Goal: Navigation & Orientation: Find specific page/section

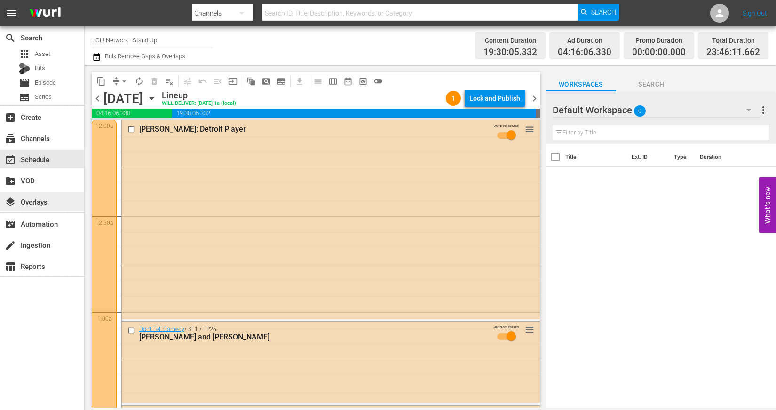
click at [39, 193] on div "layers Overlays" at bounding box center [42, 201] width 84 height 19
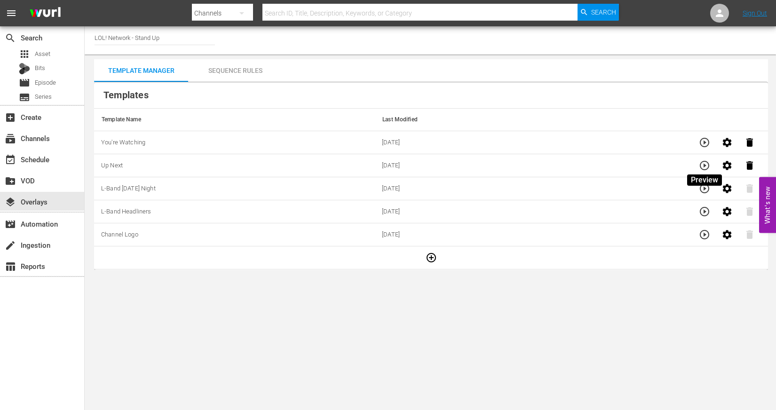
click at [707, 165] on icon "button" at bounding box center [704, 165] width 11 height 11
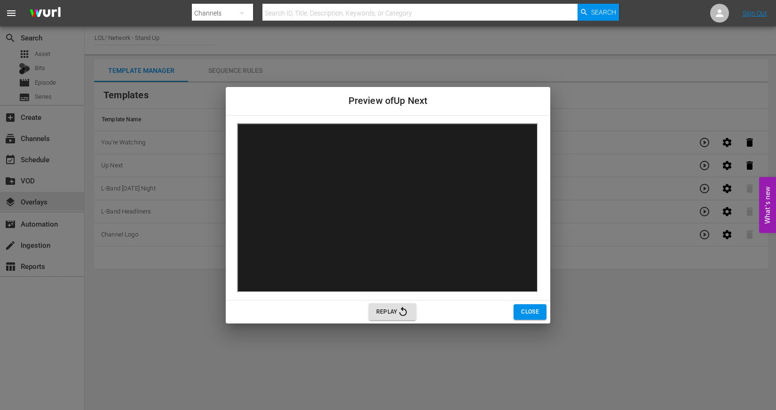
click at [539, 310] on button "Close" at bounding box center [529, 312] width 33 height 16
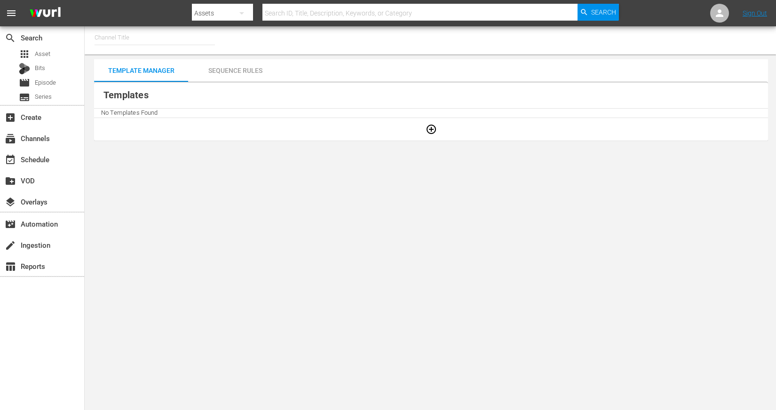
type input "LOL! Network - Stand Up (1067)"
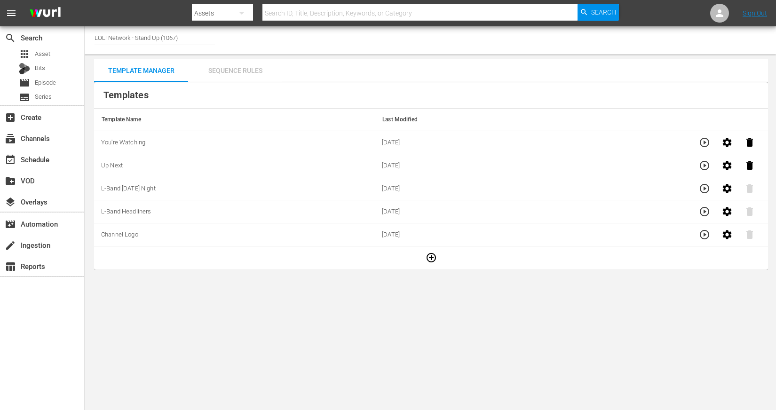
click at [250, 66] on div "Sequence Rules" at bounding box center [235, 70] width 94 height 23
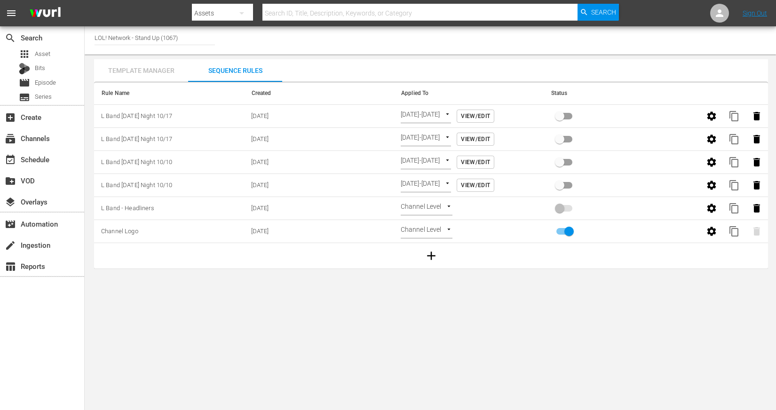
click at [132, 68] on div "Template Manager" at bounding box center [141, 70] width 94 height 23
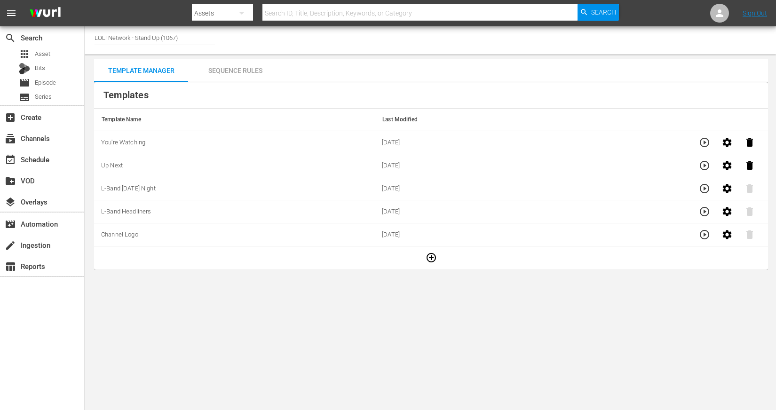
click at [701, 209] on icon "button" at bounding box center [704, 211] width 11 height 11
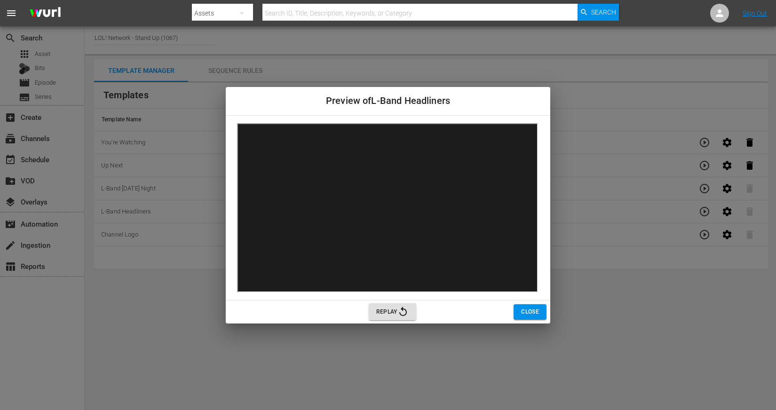
click at [540, 314] on button "Close" at bounding box center [529, 312] width 33 height 16
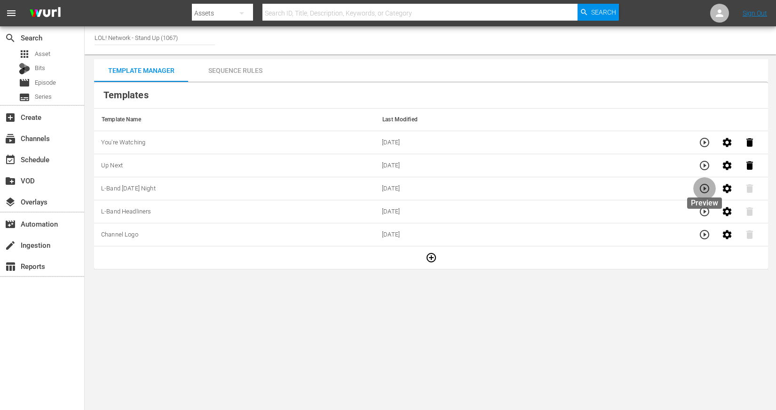
click at [710, 190] on button "button" at bounding box center [704, 188] width 23 height 23
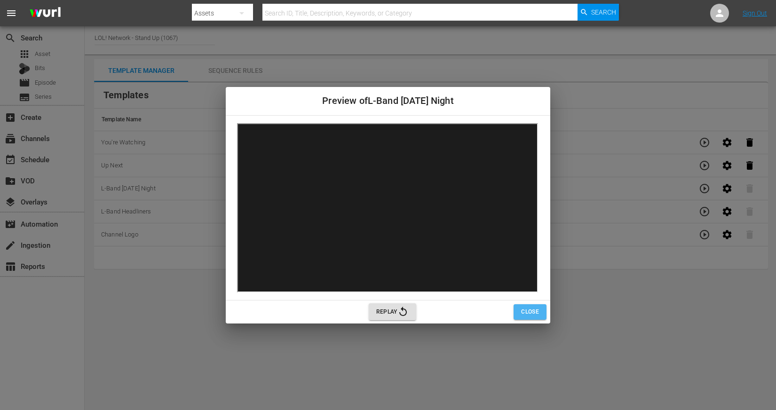
click at [537, 309] on span "Close" at bounding box center [530, 312] width 18 height 10
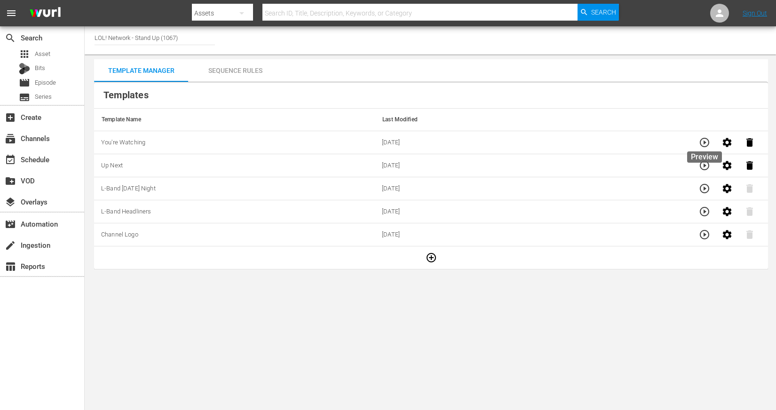
click at [698, 141] on button "button" at bounding box center [704, 142] width 23 height 23
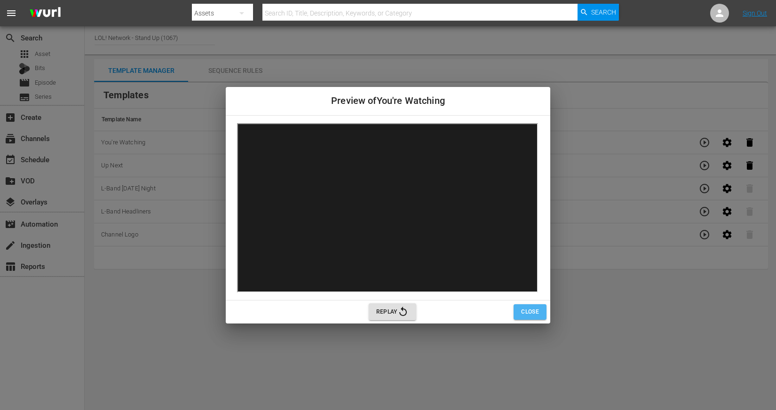
click at [529, 312] on span "Close" at bounding box center [530, 312] width 18 height 10
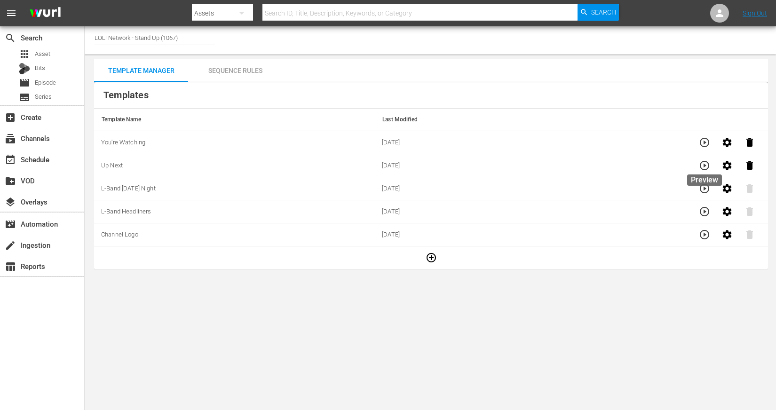
click at [704, 161] on icon "button" at bounding box center [703, 165] width 9 height 9
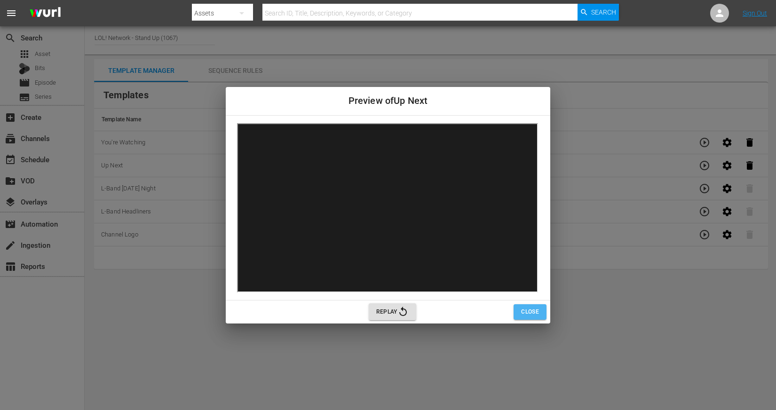
click at [539, 306] on button "Close" at bounding box center [529, 312] width 33 height 16
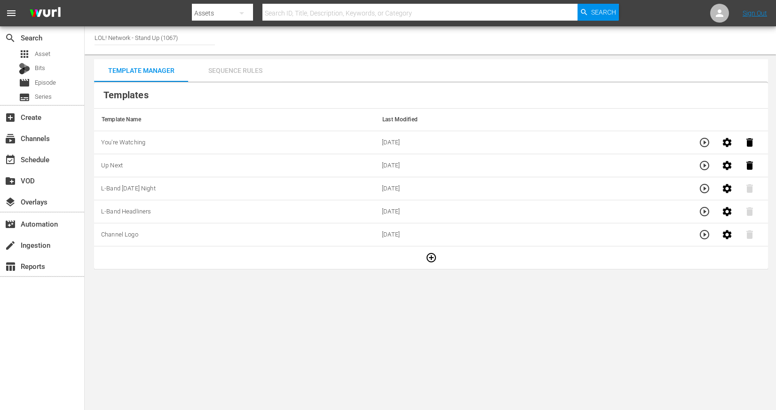
click at [231, 68] on div "Sequence Rules" at bounding box center [235, 70] width 94 height 23
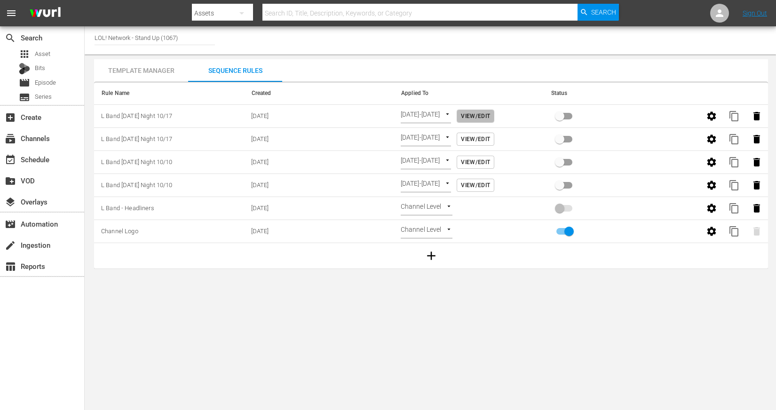
click at [490, 115] on span "View/Edit" at bounding box center [475, 116] width 29 height 10
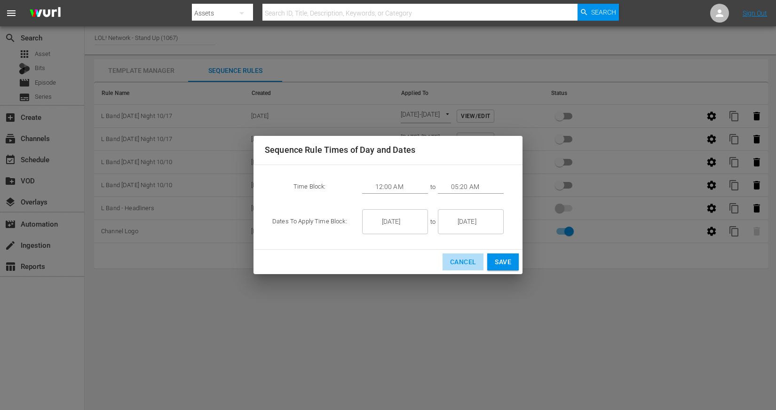
click at [461, 268] on button "Cancel" at bounding box center [462, 261] width 41 height 17
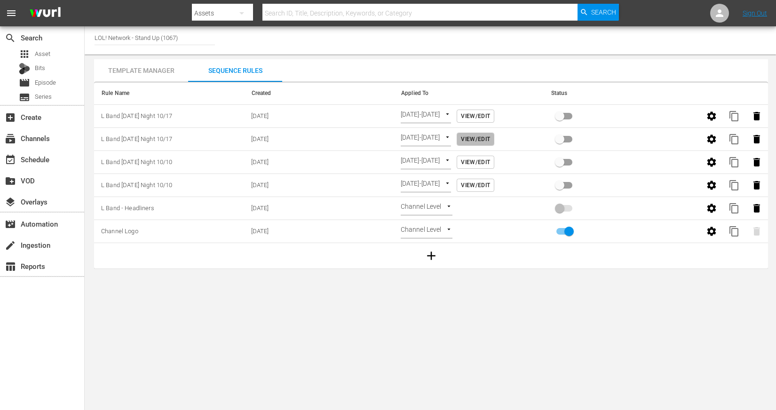
click at [490, 141] on span "View/Edit" at bounding box center [475, 139] width 29 height 10
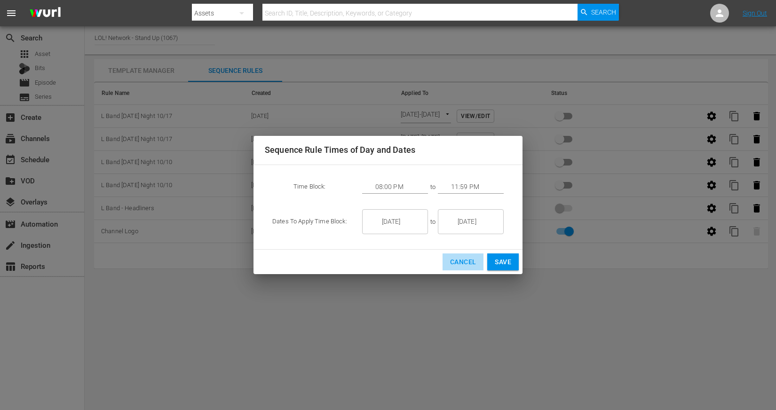
click at [452, 260] on span "Cancel" at bounding box center [463, 262] width 26 height 12
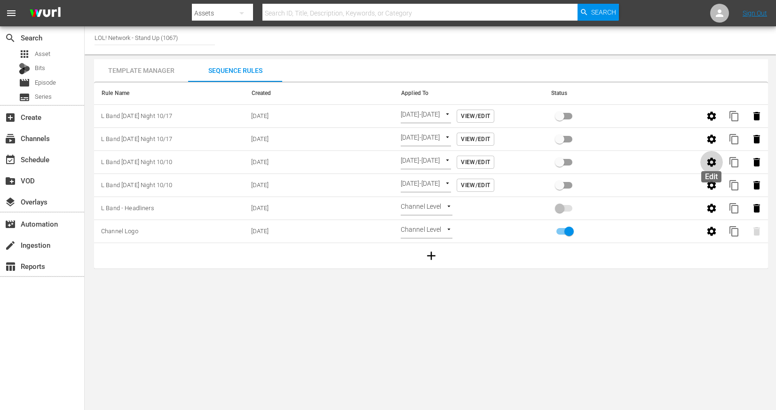
click at [712, 161] on icon "button" at bounding box center [711, 162] width 11 height 11
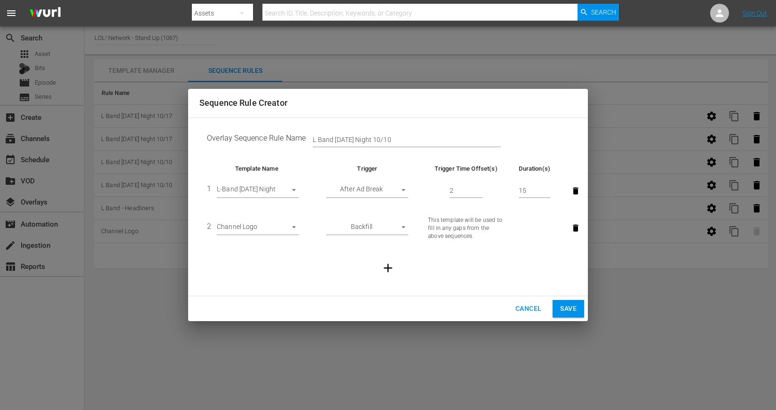
drag, startPoint x: 522, startPoint y: 311, endPoint x: 441, endPoint y: 295, distance: 82.4
click at [446, 297] on div "Cancel Save" at bounding box center [388, 308] width 400 height 25
click at [404, 196] on body "menu Search By Assets Search ID, Title, Description, Keywords, or Category Sear…" at bounding box center [388, 205] width 776 height 410
click at [517, 306] on div at bounding box center [388, 205] width 776 height 410
click at [520, 306] on span "Cancel" at bounding box center [528, 309] width 26 height 12
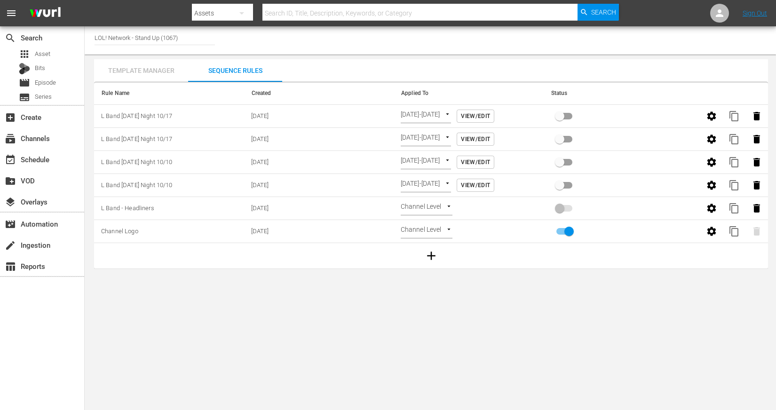
click at [145, 80] on div "Template Manager" at bounding box center [141, 70] width 94 height 23
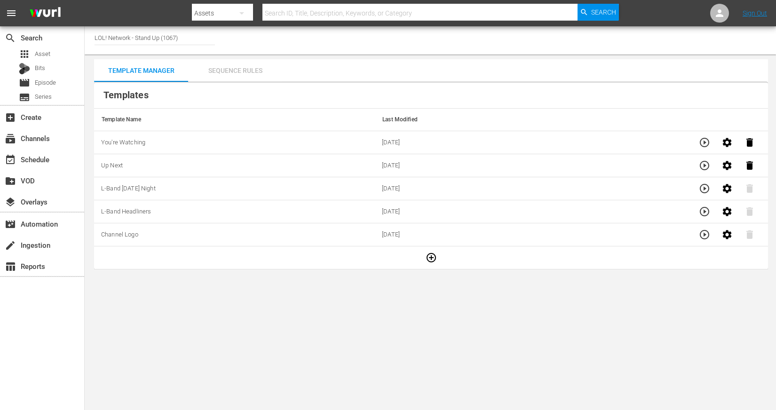
click at [220, 70] on div "Sequence Rules" at bounding box center [235, 70] width 94 height 23
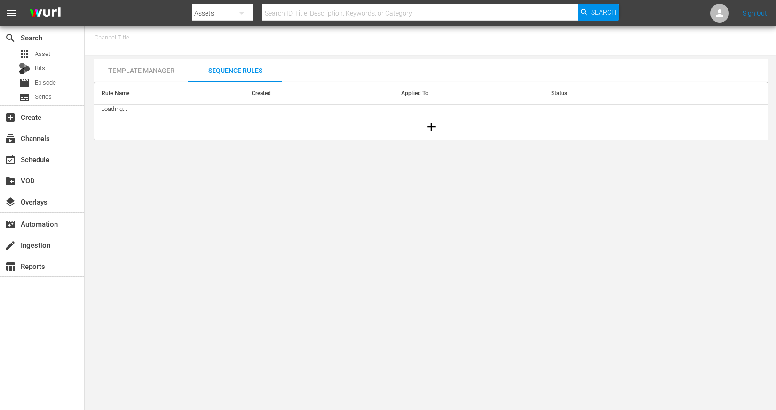
type input "LOL! Network - Stand Up (1067)"
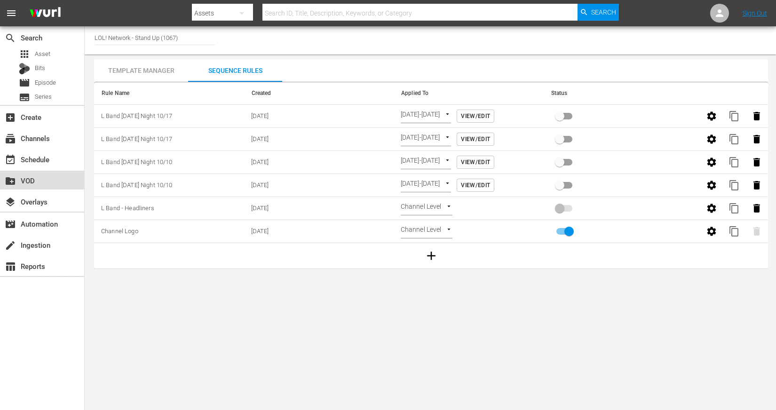
click at [43, 186] on div "create_new_folder VOD" at bounding box center [42, 180] width 84 height 19
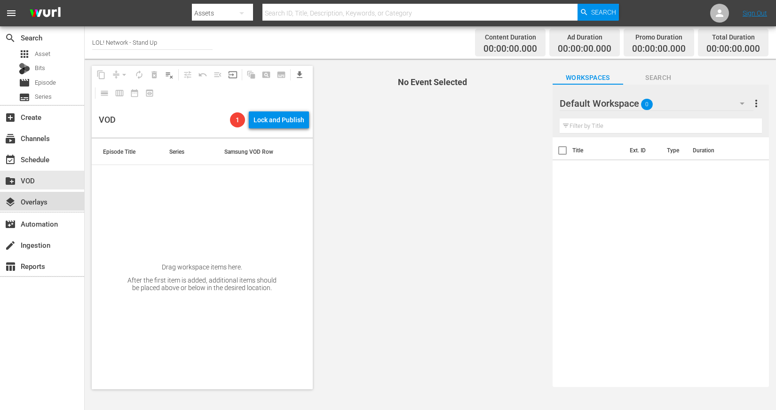
click at [41, 204] on div "layers Overlays" at bounding box center [26, 200] width 53 height 8
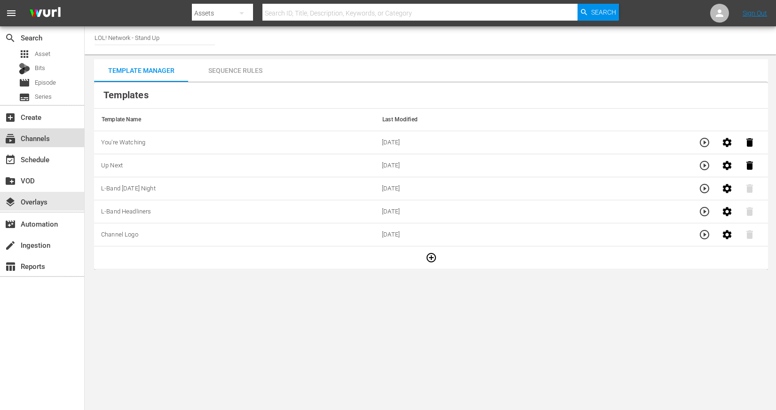
click at [41, 141] on div "subscriptions Channels" at bounding box center [26, 137] width 53 height 8
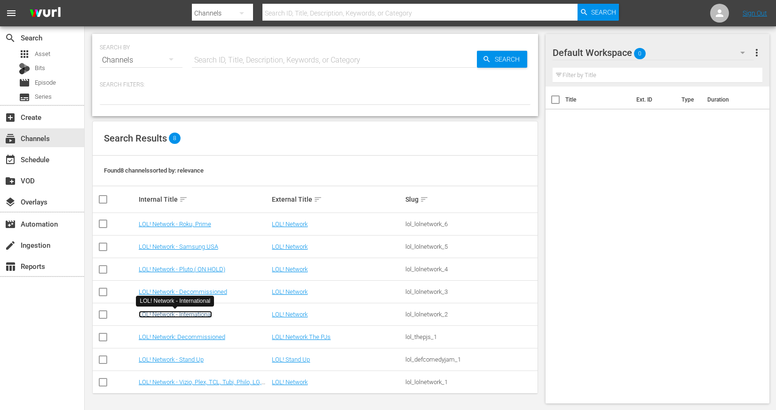
click at [204, 314] on link "LOL! Network - International" at bounding box center [175, 314] width 73 height 7
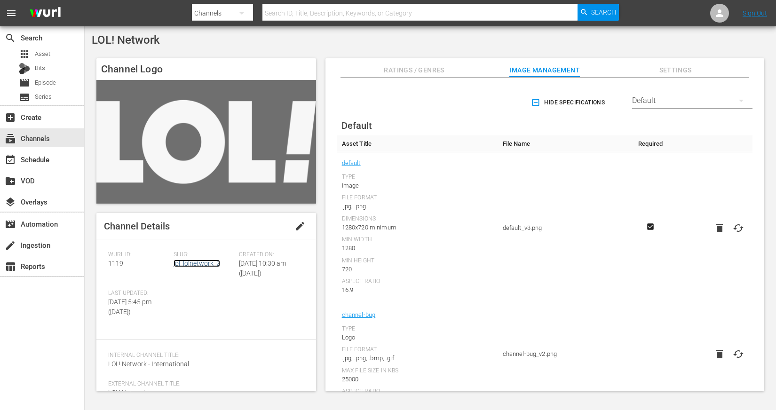
click at [192, 259] on link "lol_lolnetwork_2" at bounding box center [196, 263] width 47 height 8
click at [193, 260] on link "lol_lolnetwork_2" at bounding box center [196, 263] width 47 height 8
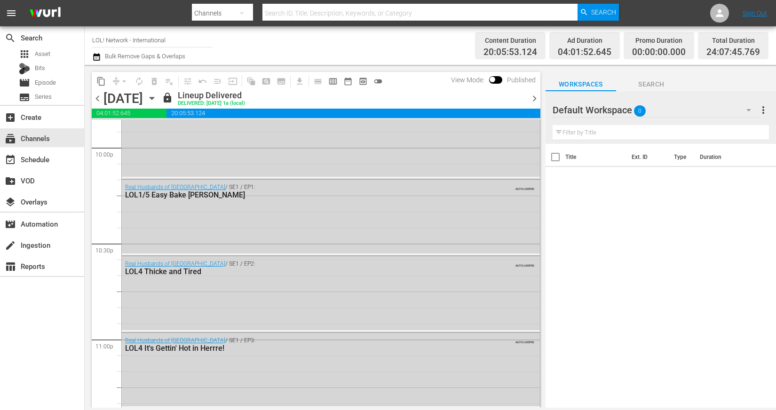
scroll to position [4374, 0]
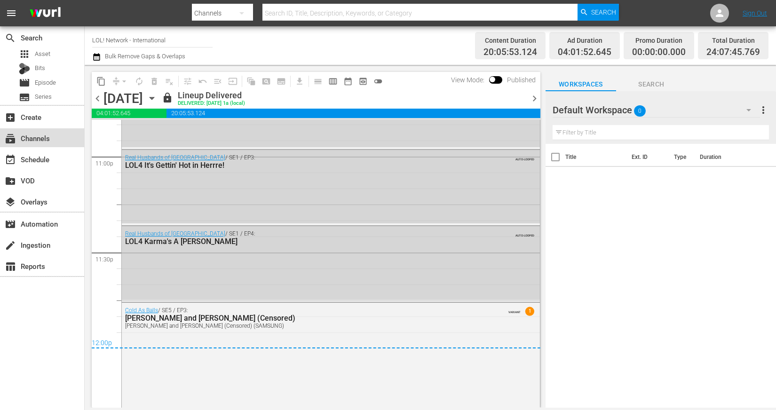
click at [44, 137] on div "subscriptions Channels" at bounding box center [26, 137] width 53 height 8
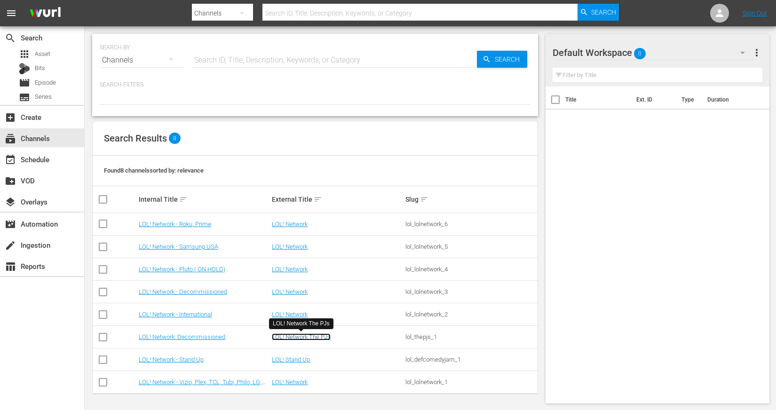
click at [300, 337] on link "LOL! Network The PJs" at bounding box center [301, 336] width 59 height 7
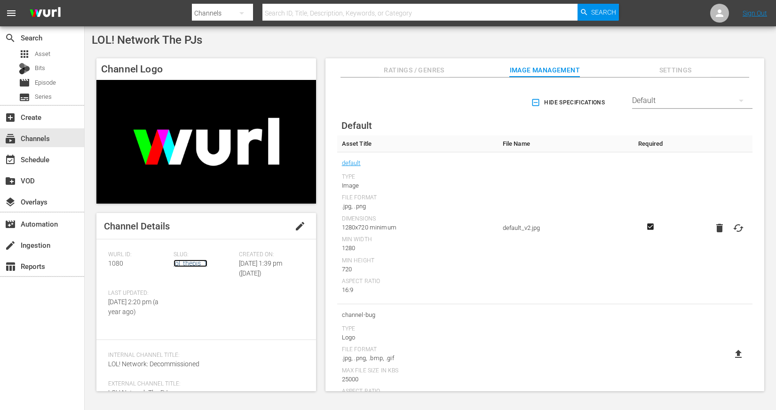
click at [196, 266] on link "lol_thepjs_1" at bounding box center [190, 263] width 34 height 8
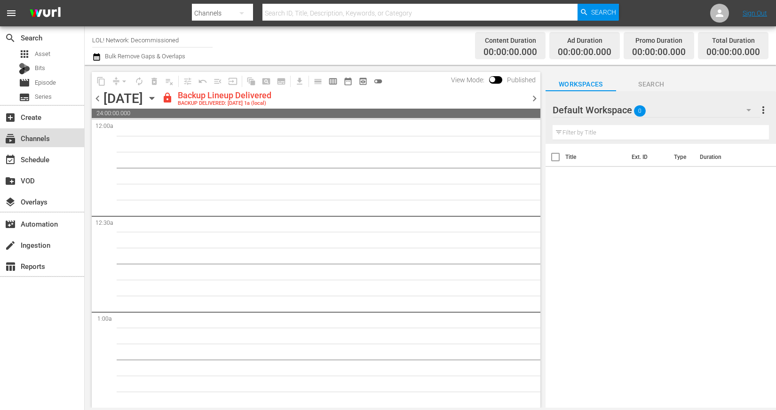
click at [52, 133] on div "subscriptions Channels" at bounding box center [26, 137] width 53 height 8
